Goal: Information Seeking & Learning: Learn about a topic

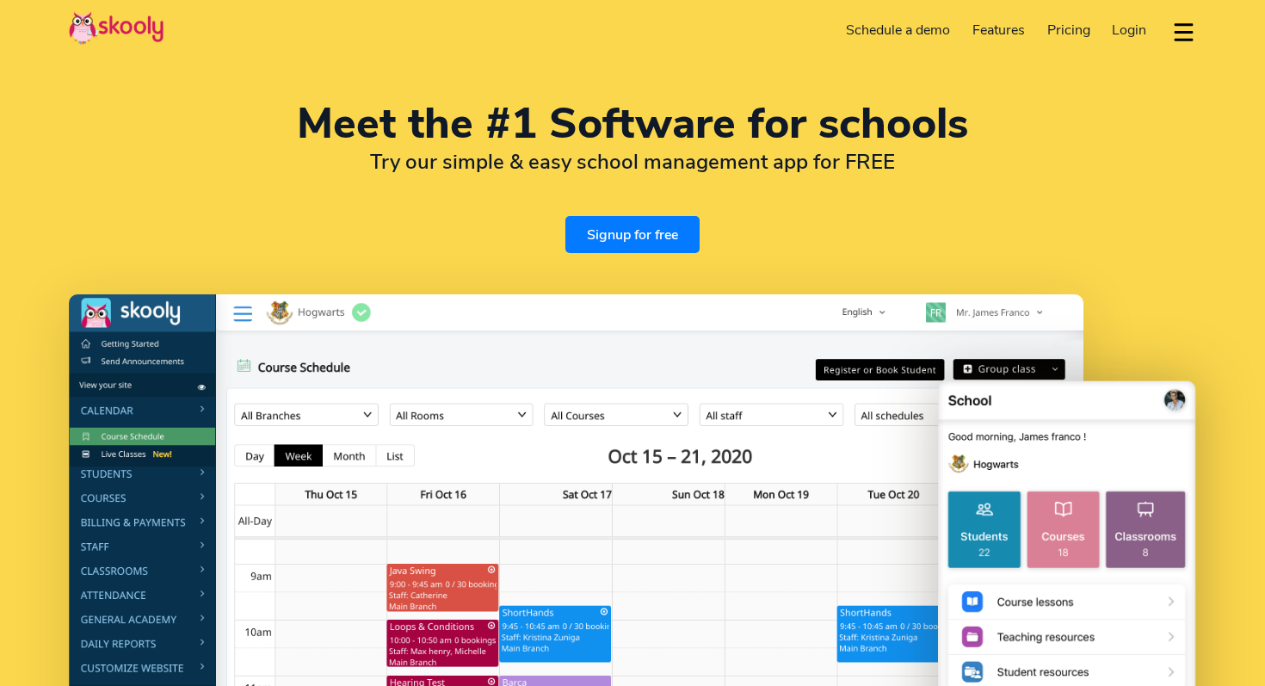
select select "en"
select select "66"
select select "[GEOGRAPHIC_DATA]"
select select "[GEOGRAPHIC_DATA]/[GEOGRAPHIC_DATA]"
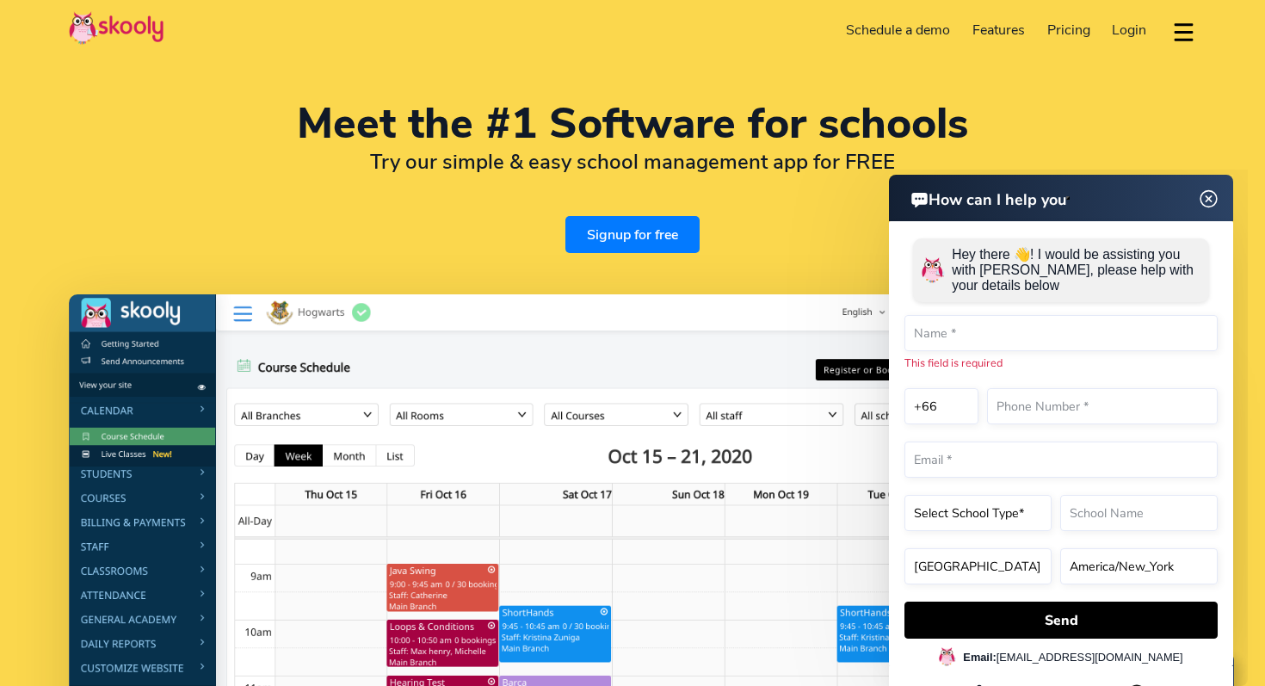
click at [750, 231] on div "Meet the #1 Software for schools Try our simple & easy school management app fo…" at bounding box center [632, 178] width 1127 height 150
click at [1210, 195] on img at bounding box center [1209, 199] width 33 height 22
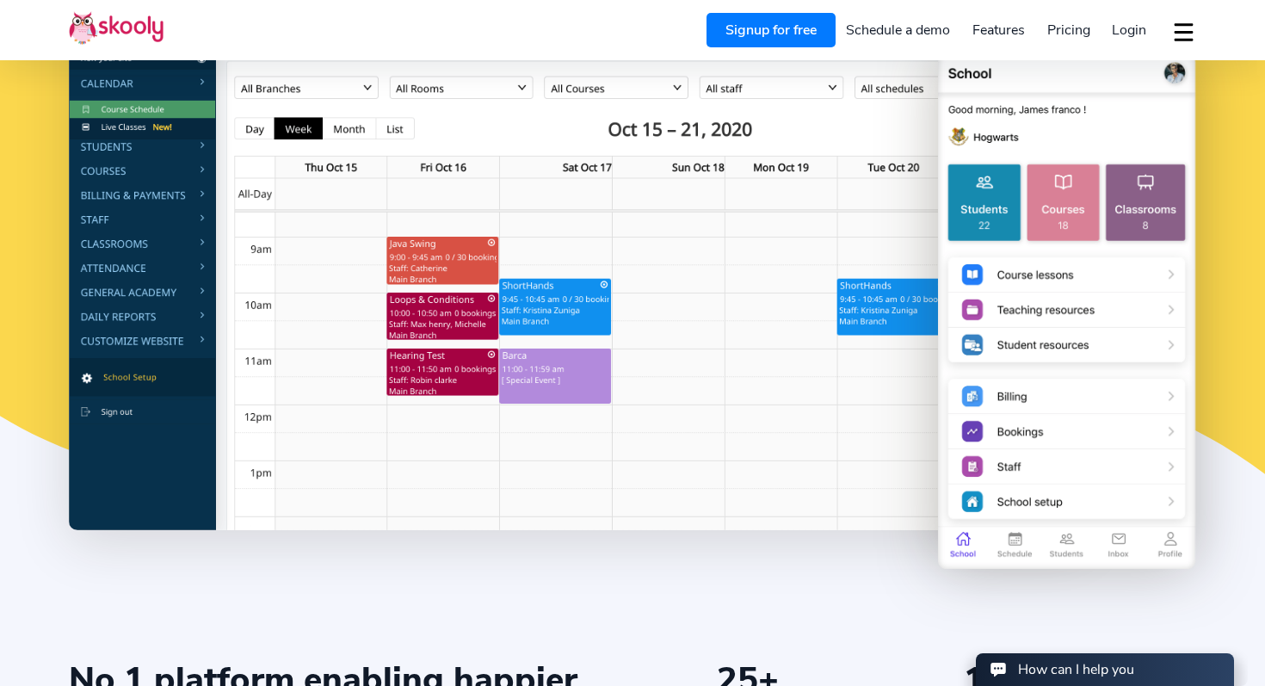
scroll to position [313, 0]
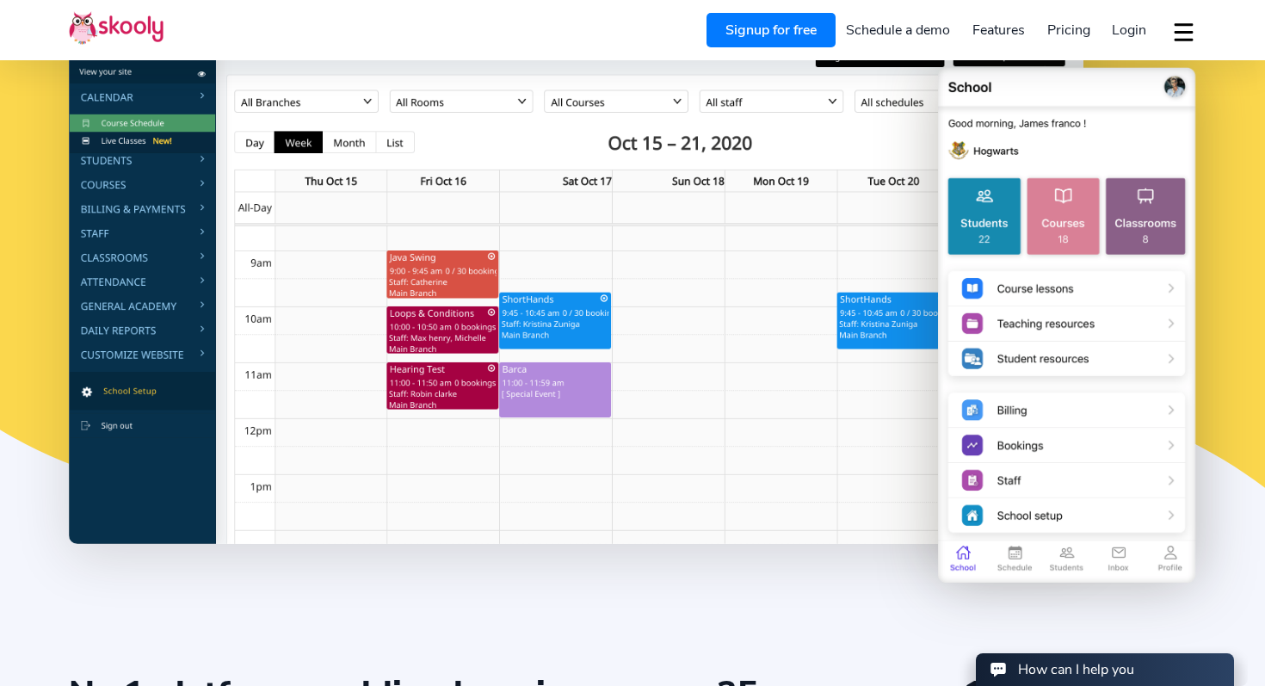
click at [1073, 28] on span "Pricing" at bounding box center [1068, 30] width 43 height 19
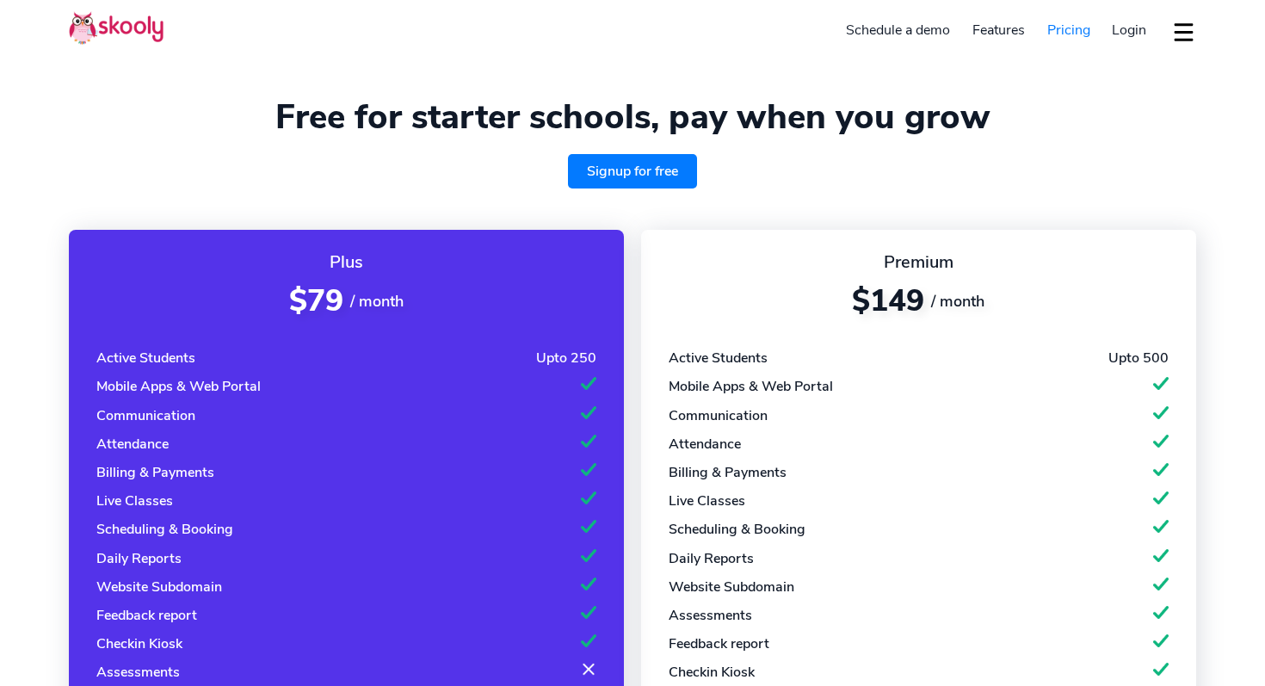
select select "en"
select select "66"
select select "[GEOGRAPHIC_DATA]"
select select "[GEOGRAPHIC_DATA]/[GEOGRAPHIC_DATA]"
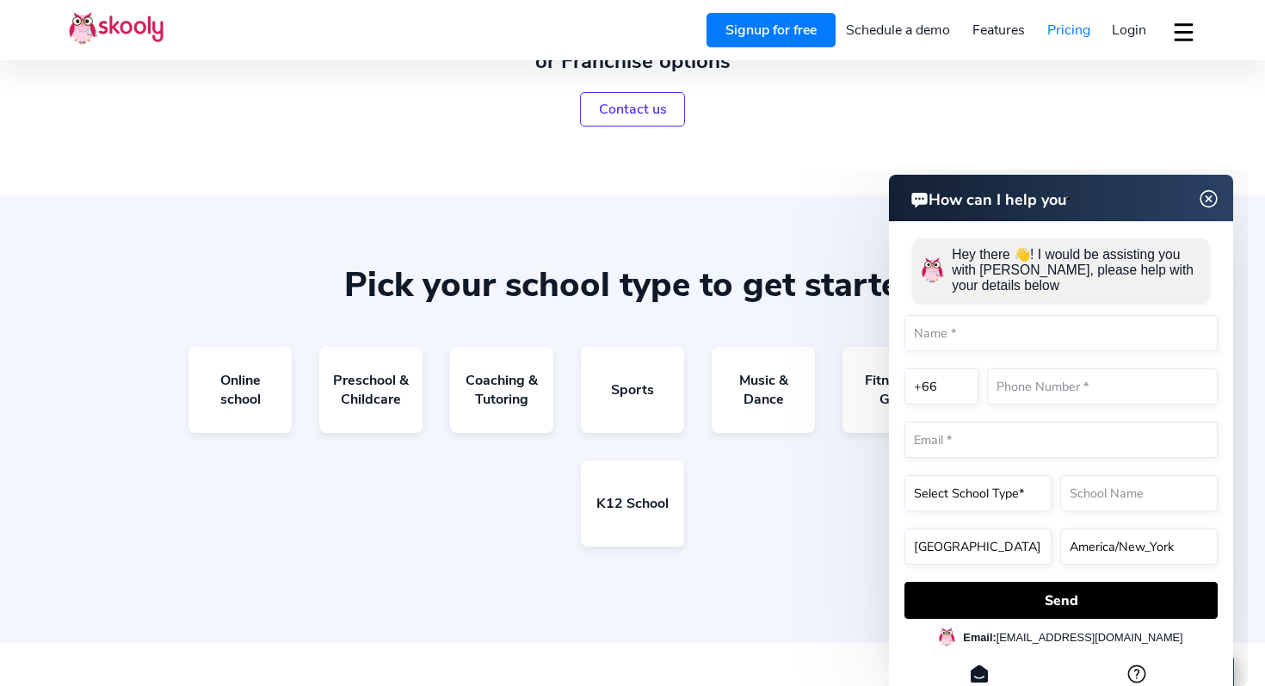
scroll to position [1257, 0]
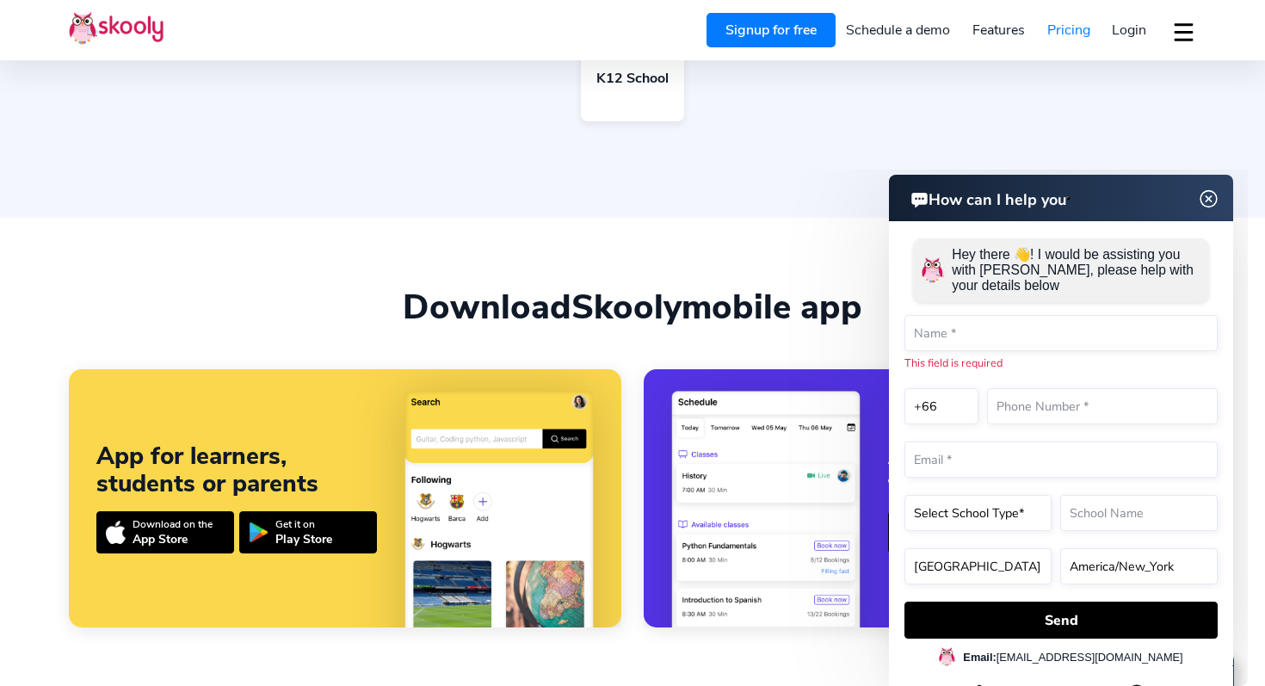
click at [1217, 197] on img at bounding box center [1209, 199] width 33 height 22
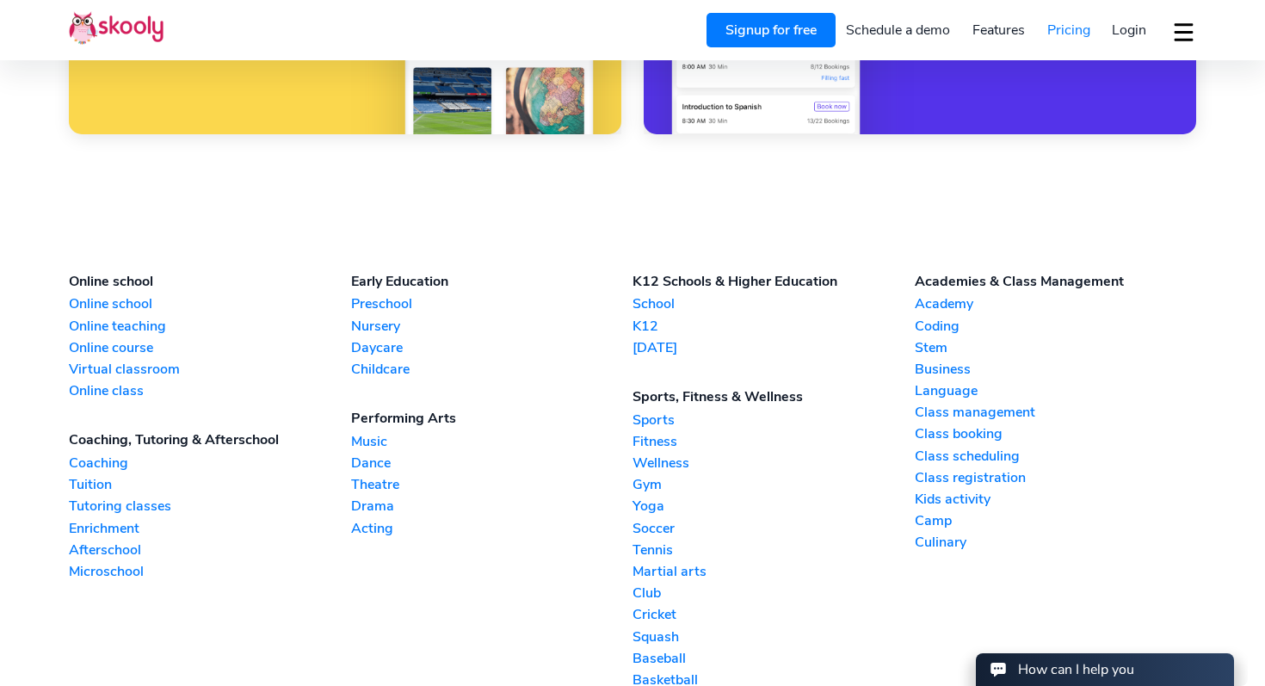
scroll to position [1752, 0]
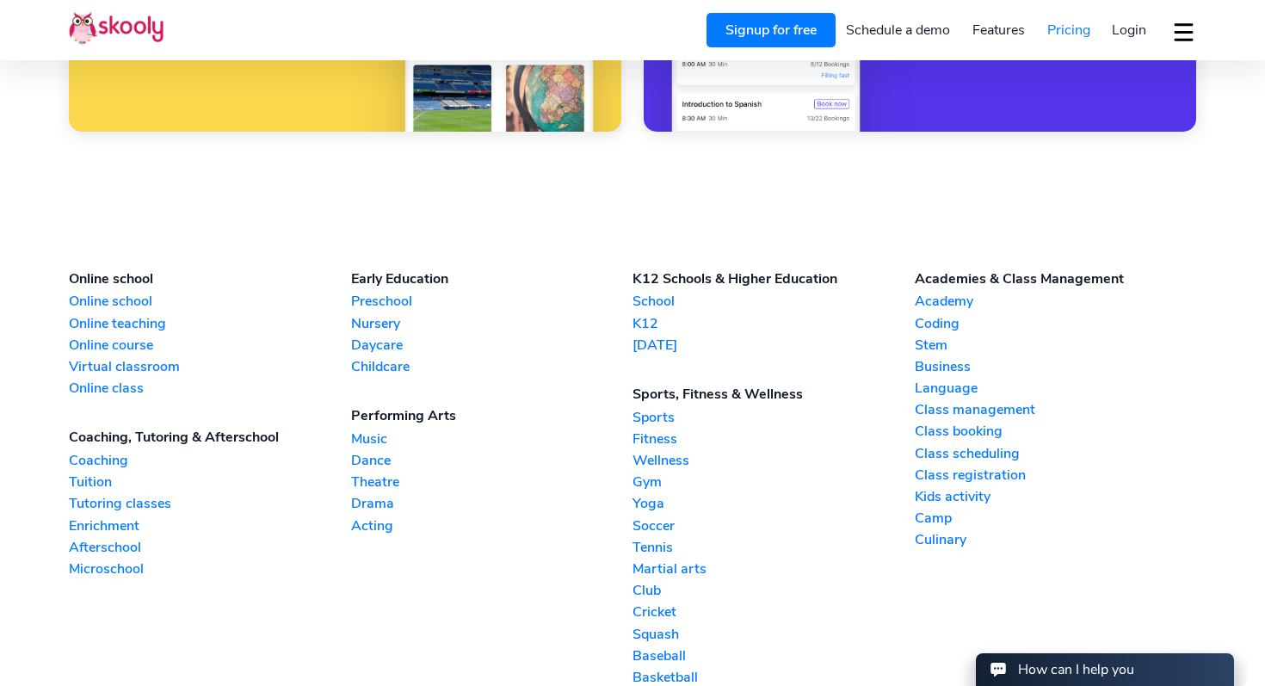
click at [963, 383] on link "Language" at bounding box center [1056, 388] width 282 height 19
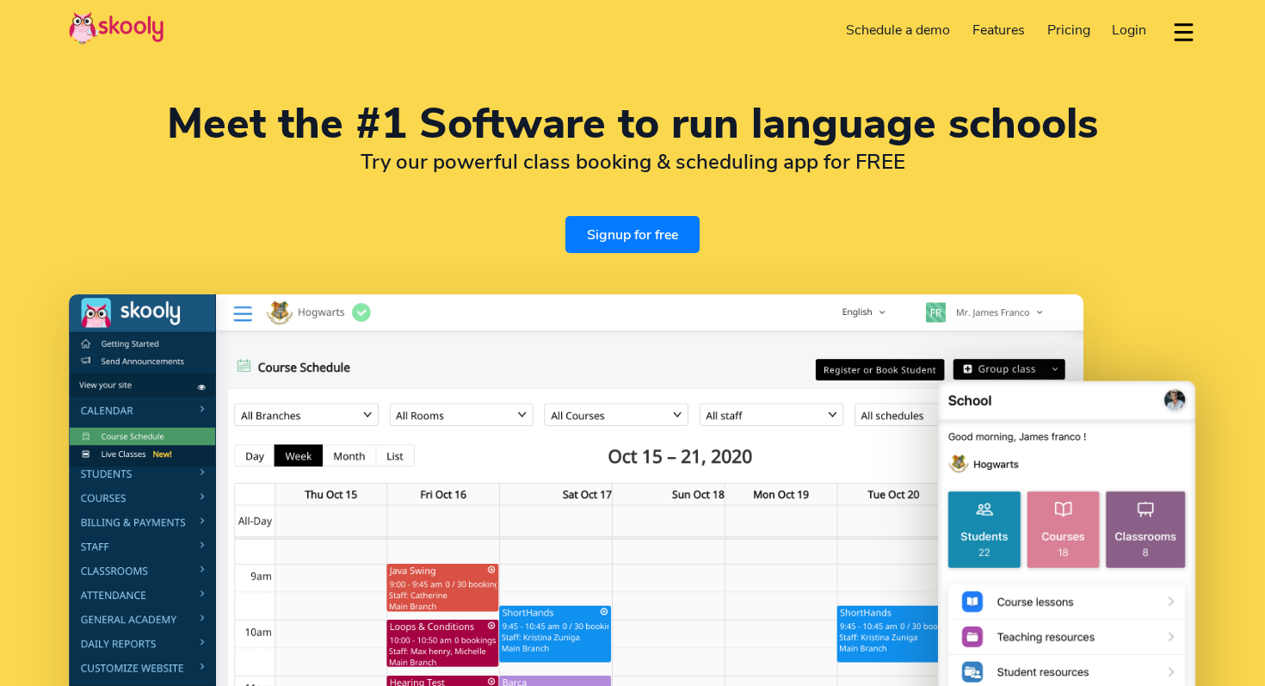
select select "en"
select select "66"
select select "[GEOGRAPHIC_DATA]"
select select "[GEOGRAPHIC_DATA]/[GEOGRAPHIC_DATA]"
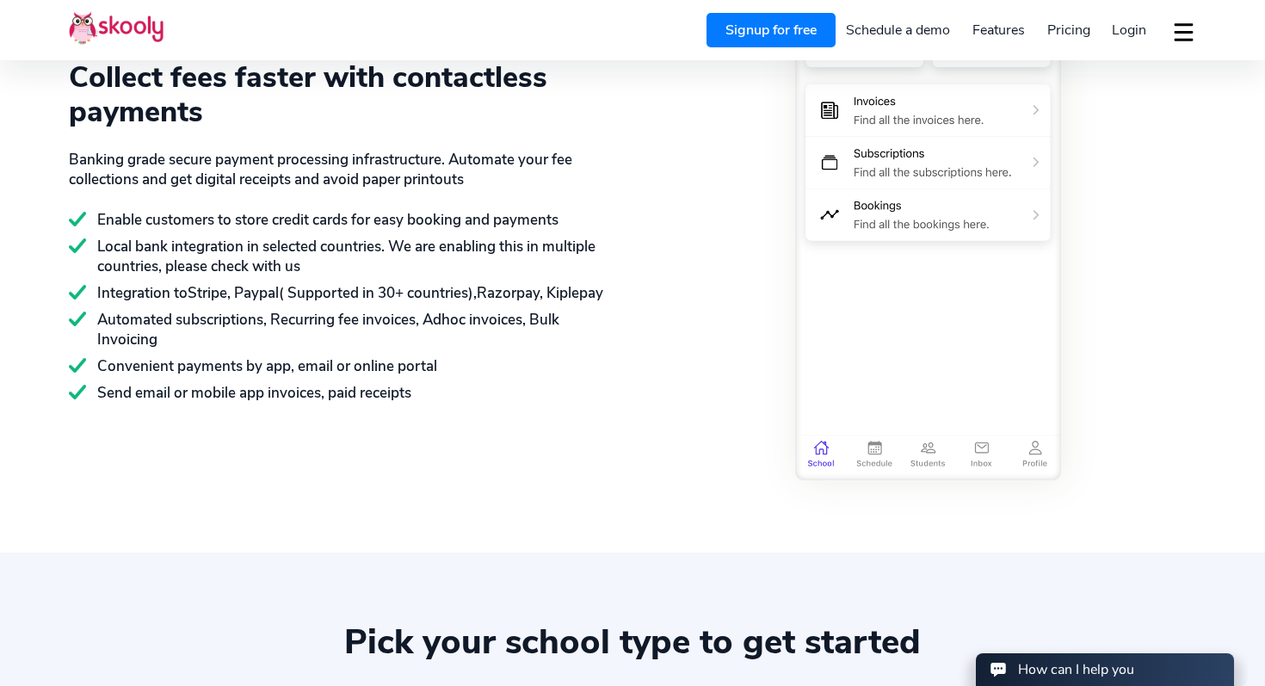
scroll to position [2569, 0]
